Goal: Find contact information: Find contact information

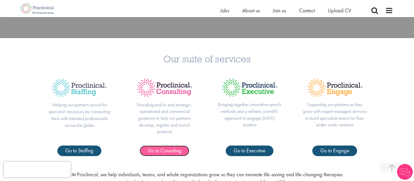
click at [161, 151] on span "Go to Consulting" at bounding box center [165, 150] width 34 height 7
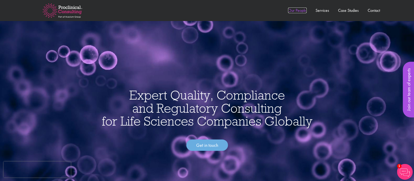
click at [298, 10] on link "Our People" at bounding box center [297, 11] width 19 height 6
click at [323, 11] on link "Services" at bounding box center [323, 11] width 14 height 6
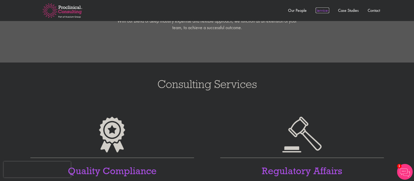
scroll to position [329, 0]
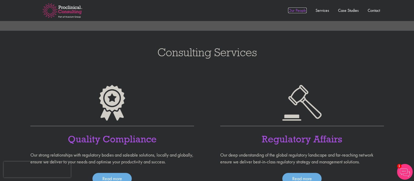
click at [300, 11] on link "Our People" at bounding box center [297, 11] width 19 height 6
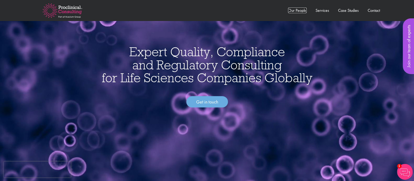
scroll to position [0, 0]
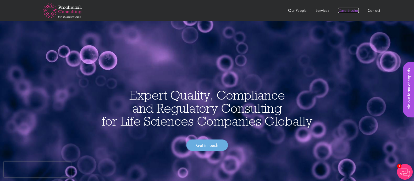
click at [346, 10] on link "Case Studies" at bounding box center [348, 11] width 21 height 6
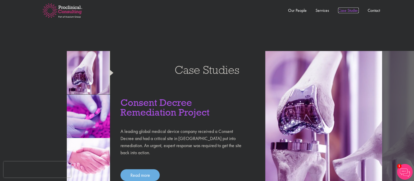
scroll to position [513, 0]
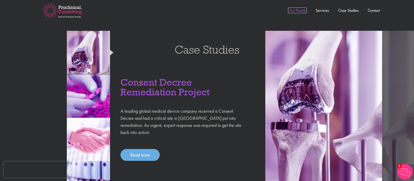
click at [299, 9] on link "Our People" at bounding box center [297, 11] width 19 height 6
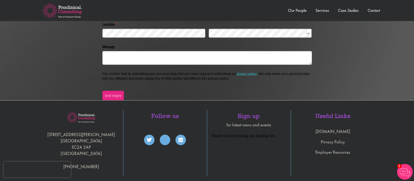
scroll to position [1174, 0]
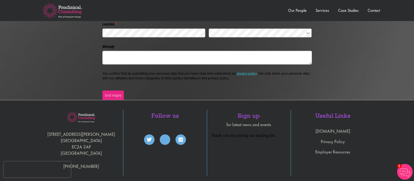
drag, startPoint x: 422, startPoint y: 251, endPoint x: 279, endPoint y: 135, distance: 183.4
drag, startPoint x: 279, startPoint y: 135, endPoint x: 203, endPoint y: 111, distance: 80.1
click at [211, 132] on html "Thank you for joining our mailing list." at bounding box center [249, 136] width 76 height 9
click at [280, 135] on div "Thank you for joining our mailing list." at bounding box center [249, 134] width 76 height 5
click at [241, 137] on div "Thank you for joining our mailing list." at bounding box center [249, 134] width 76 height 5
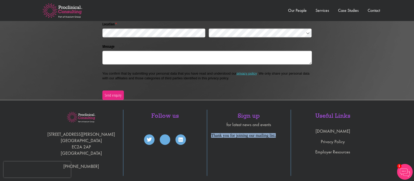
drag, startPoint x: 276, startPoint y: 132, endPoint x: 419, endPoint y: 215, distance: 165.3
click at [211, 132] on html "Thank you for joining our mailing list." at bounding box center [249, 136] width 76 height 9
click at [216, 135] on div "Thank you for joining our mailing list." at bounding box center [249, 134] width 76 height 5
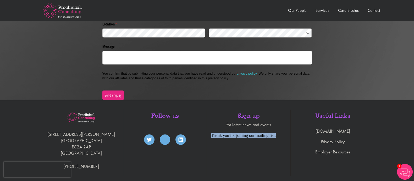
click at [216, 135] on div "Thank you for joining our mailing list." at bounding box center [249, 134] width 76 height 5
click at [236, 137] on div "Thank you for joining our mailing list." at bounding box center [249, 134] width 76 height 5
click at [220, 136] on div "Thank you for joining our mailing list." at bounding box center [249, 134] width 76 height 5
click at [217, 135] on div "Thank you for joining our mailing list." at bounding box center [249, 134] width 76 height 5
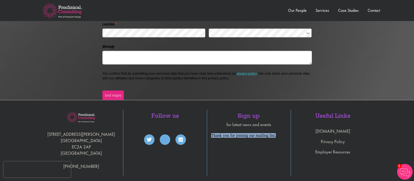
drag, startPoint x: 275, startPoint y: 137, endPoint x: 209, endPoint y: 106, distance: 73.1
click at [211, 132] on html "Thank you for joining our mailing list." at bounding box center [249, 136] width 76 height 9
click at [279, 134] on div "Thank you for joining our mailing list." at bounding box center [249, 134] width 76 height 5
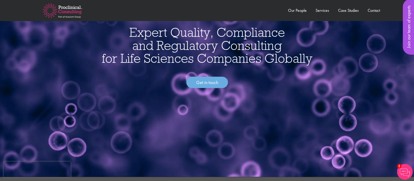
scroll to position [0, 0]
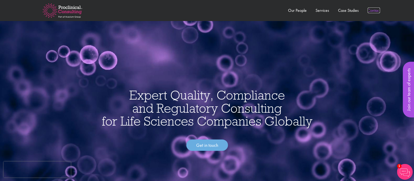
click at [372, 11] on link "Contact" at bounding box center [374, 11] width 12 height 6
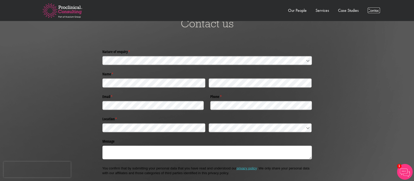
scroll to position [1079, 0]
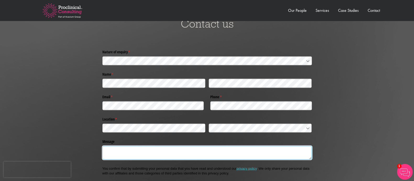
click at [162, 145] on textarea "Message" at bounding box center [207, 152] width 210 height 14
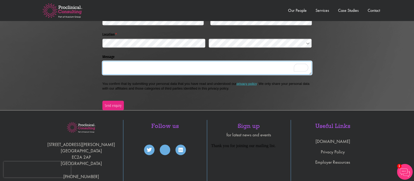
scroll to position [1173, 0]
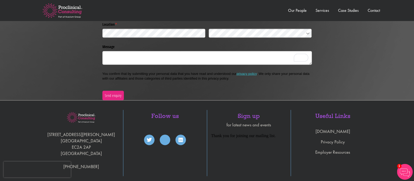
click at [244, 134] on div "Thank you for joining our mailing list." at bounding box center [249, 135] width 76 height 5
